Goal: Task Accomplishment & Management: Manage account settings

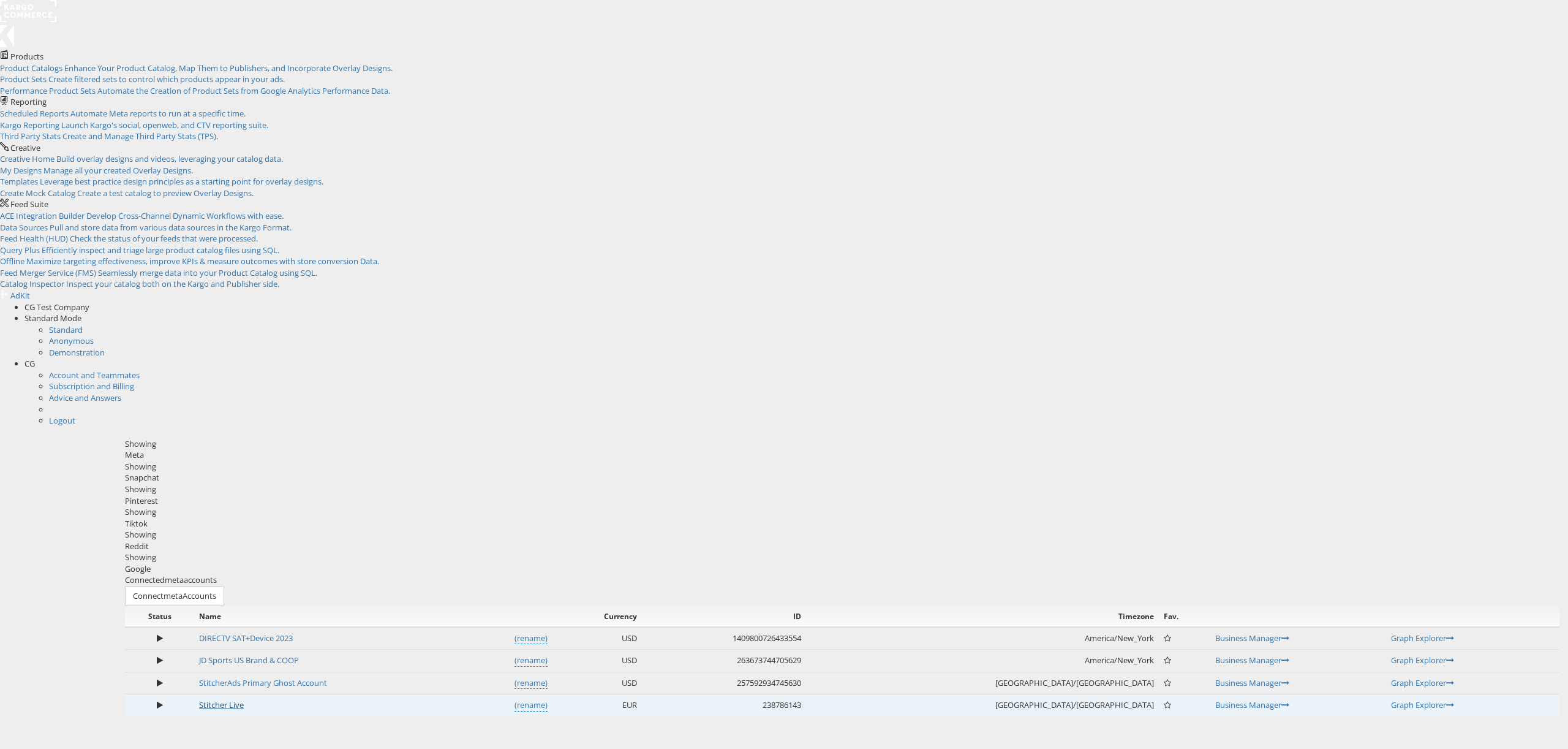
click at [244, 699] on link "Stitcher Live" at bounding box center [221, 705] width 45 height 11
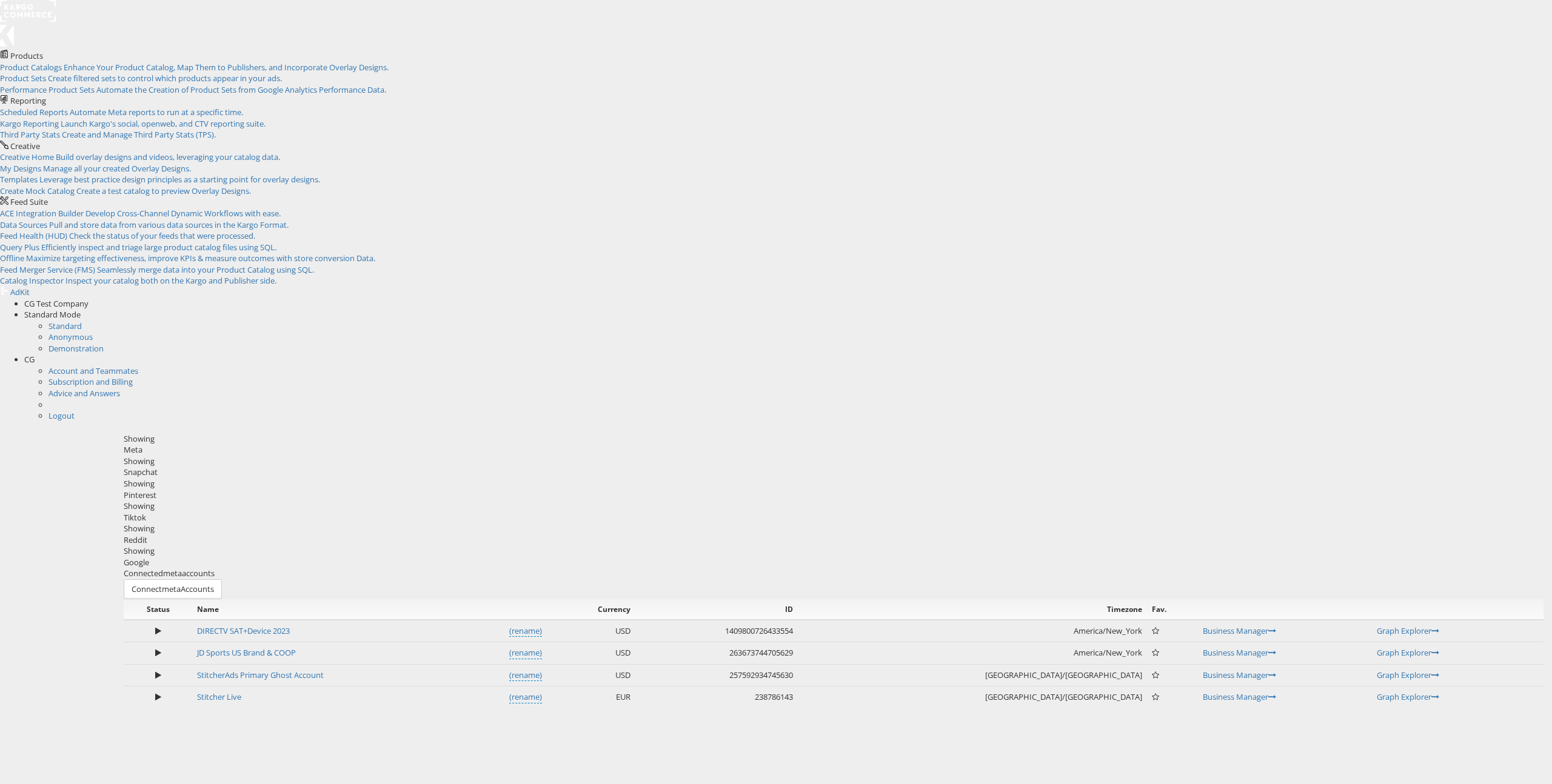
click at [171, 568] on div "Connected meta accounts Connect meta Accounts" at bounding box center [833, 583] width 1419 height 31
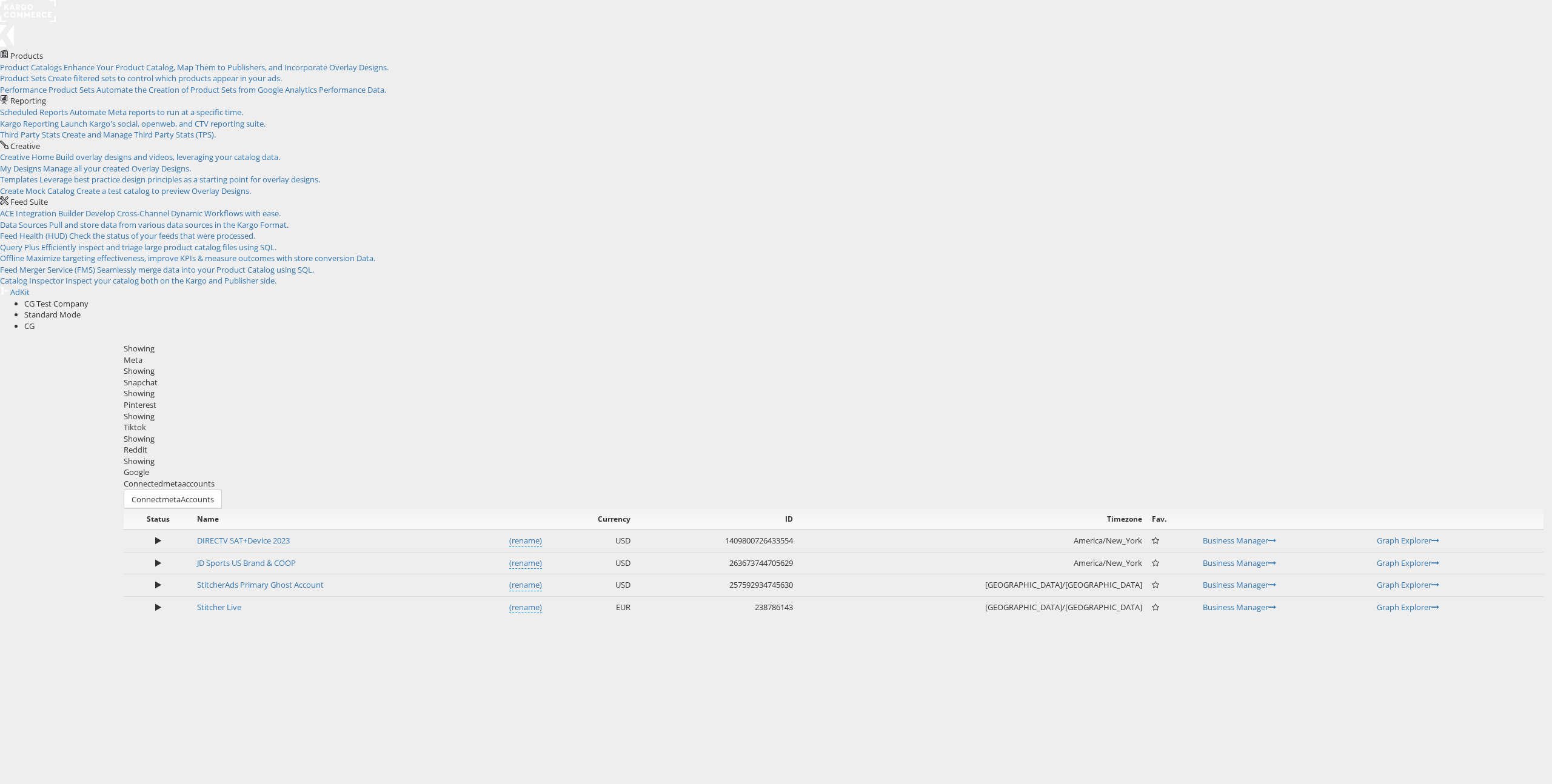
click at [123, 509] on div "Please Wait Loading Accounts .... Status Name Currency ID Timezone Fav. DIRECTV…" at bounding box center [833, 564] width 1419 height 109
click at [185, 343] on div "Showing Meta Showing [GEOGRAPHIC_DATA] Showing Pinterest Showing Tiktok Showing…" at bounding box center [833, 410] width 1419 height 135
